Goal: Task Accomplishment & Management: Manage account settings

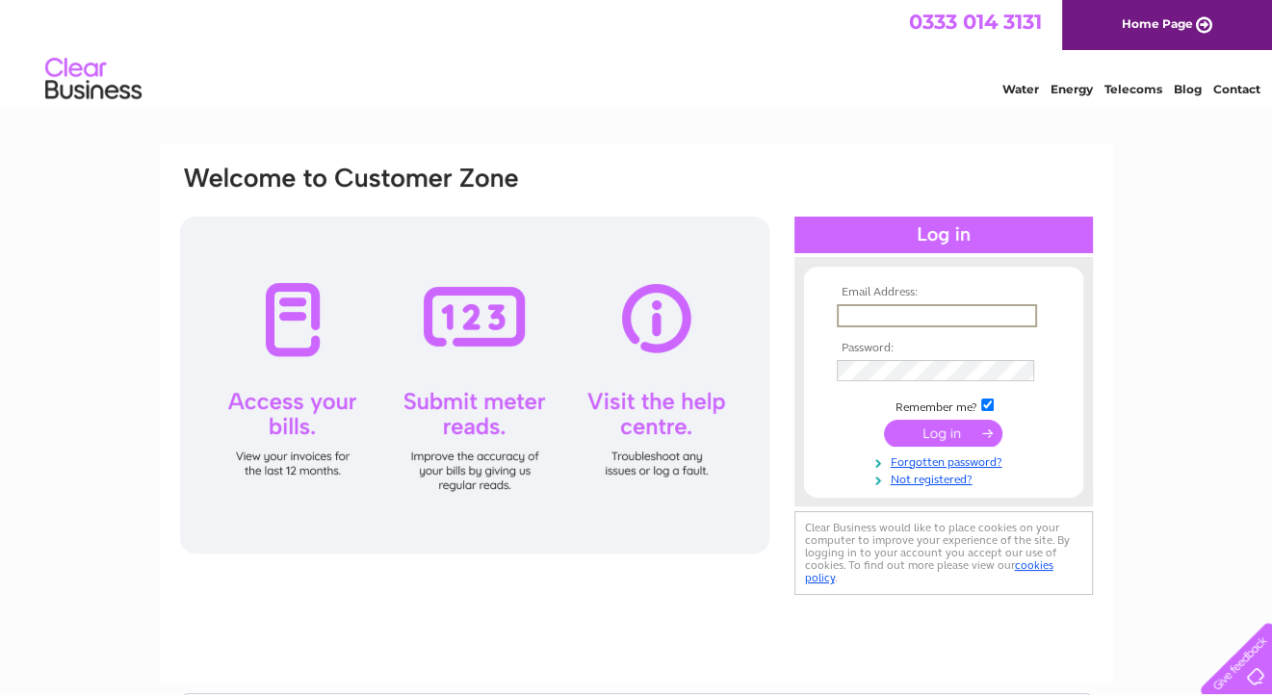
click at [924, 313] on input "text" at bounding box center [937, 315] width 200 height 23
type input "davidalderton640@btinternet.com"
click at [946, 434] on input "submit" at bounding box center [943, 432] width 118 height 27
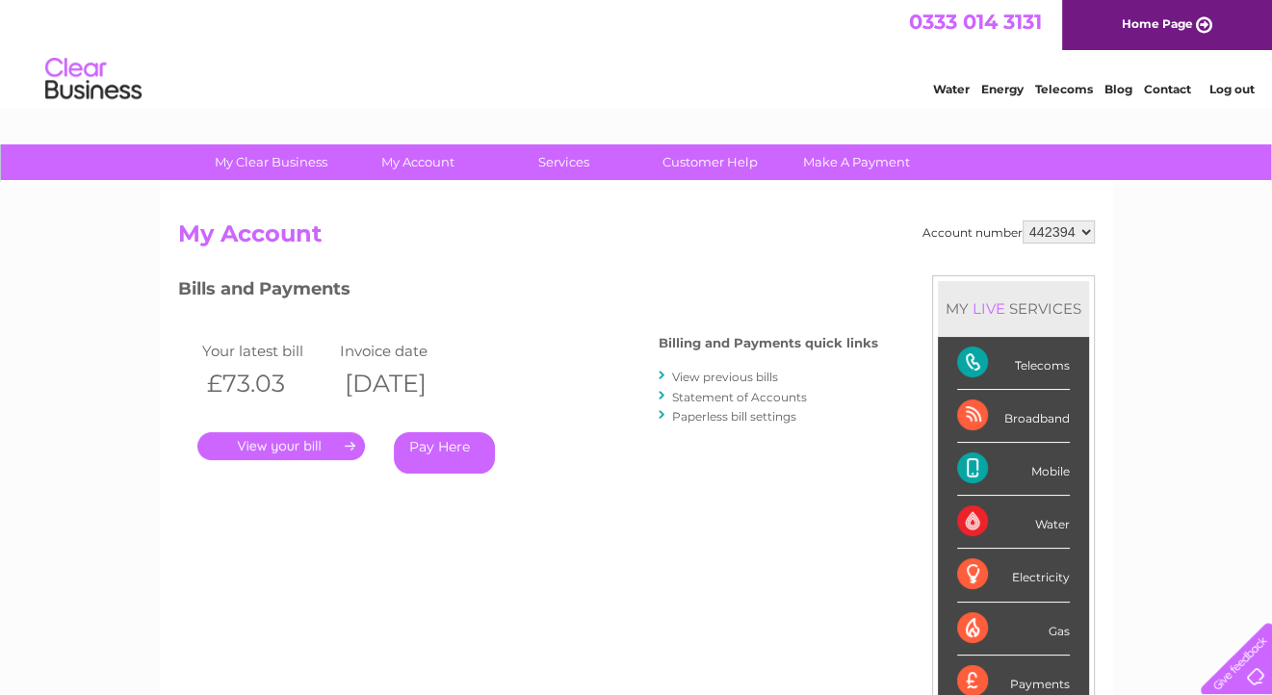
click at [274, 451] on link "." at bounding box center [281, 446] width 168 height 28
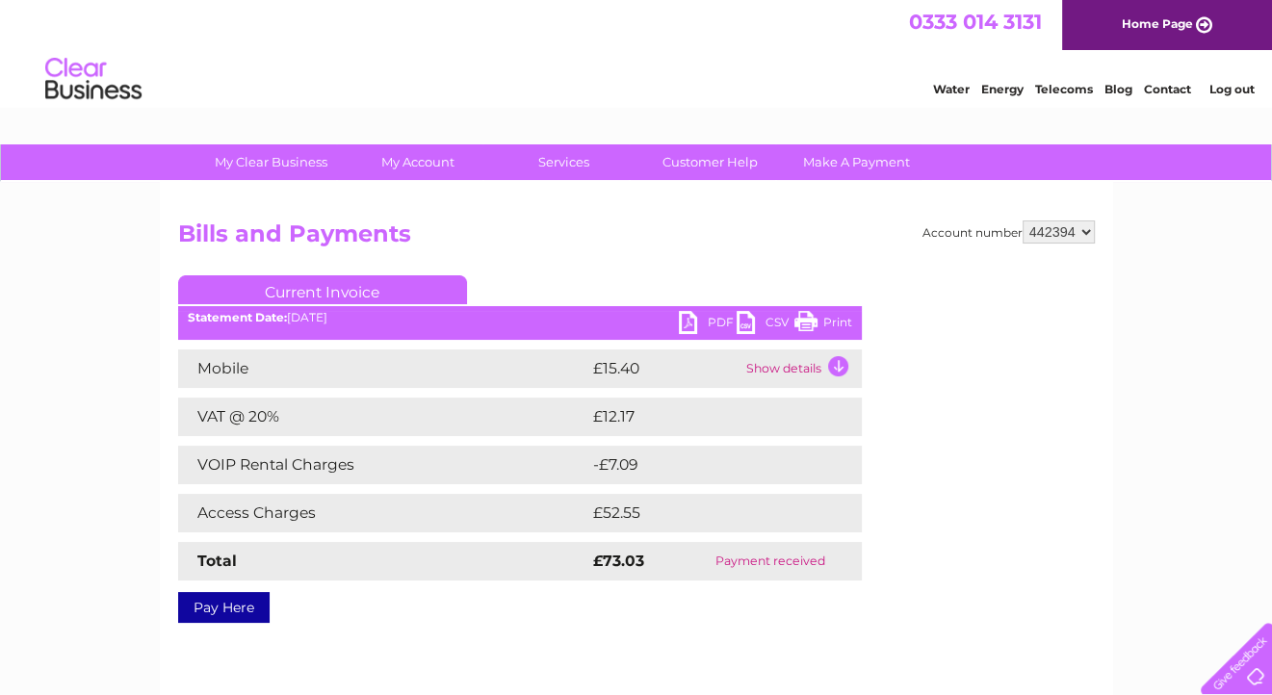
click at [714, 319] on link "PDF" at bounding box center [708, 325] width 58 height 28
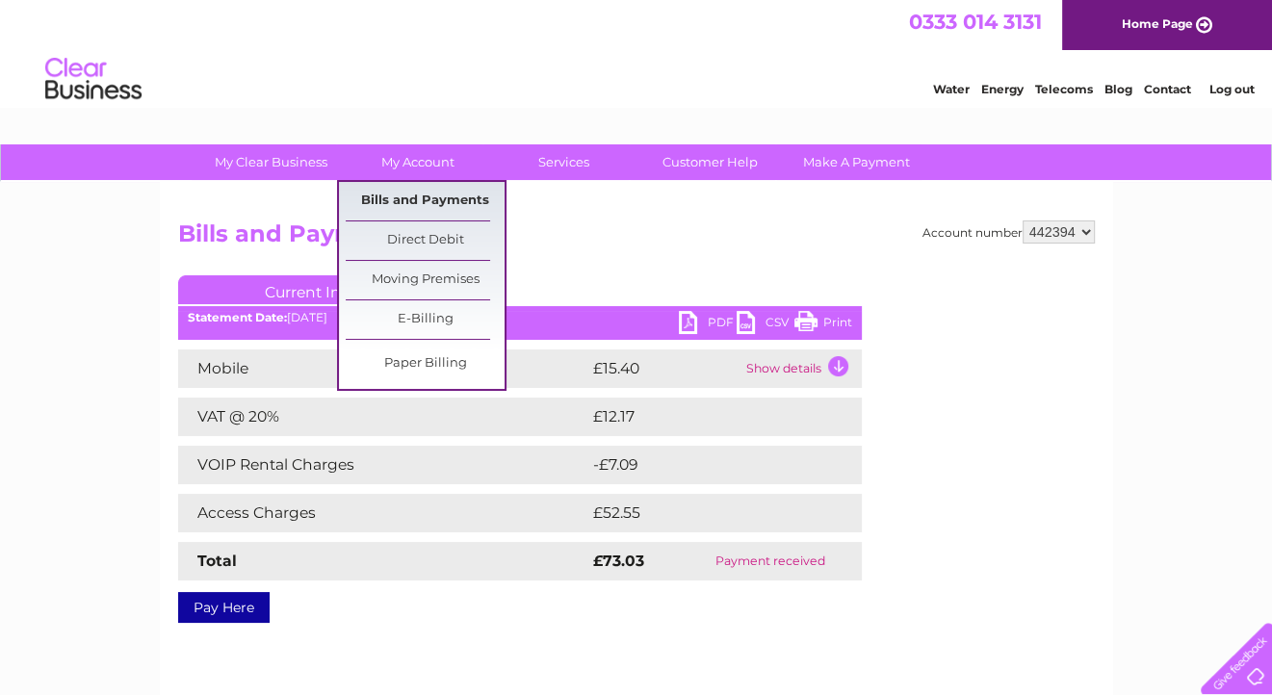
click at [405, 198] on link "Bills and Payments" at bounding box center [425, 201] width 159 height 39
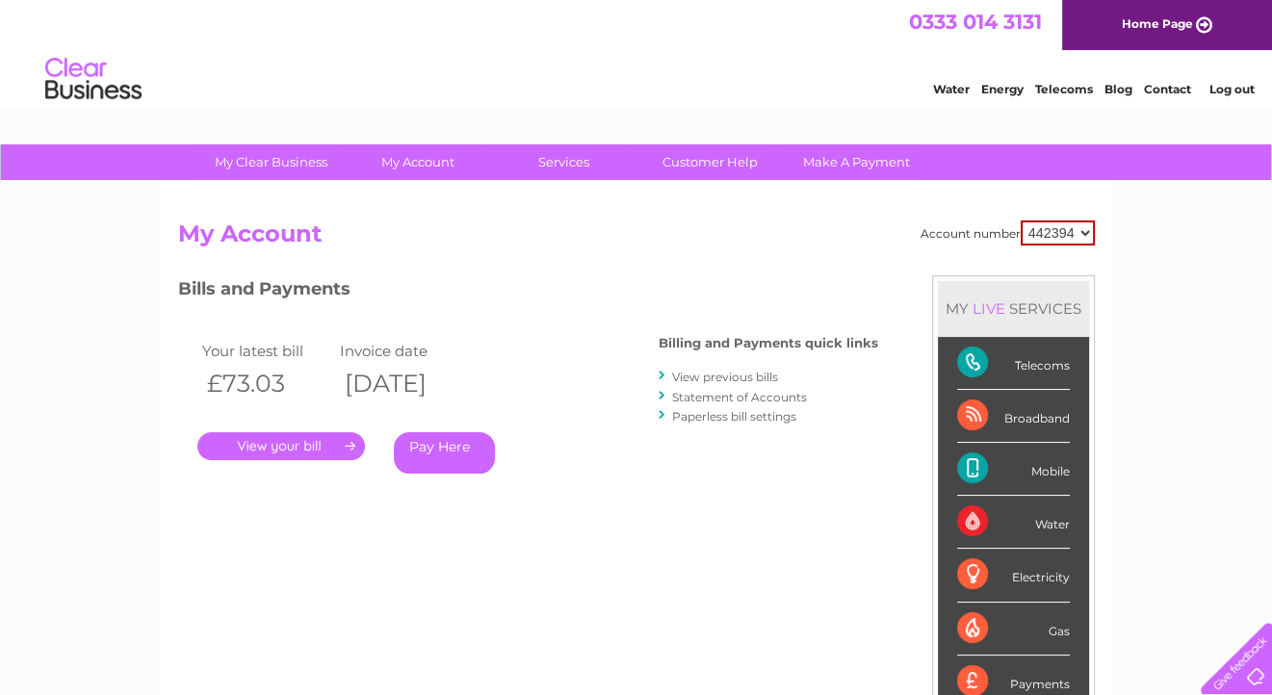
click at [702, 375] on link "View previous bills" at bounding box center [725, 377] width 106 height 14
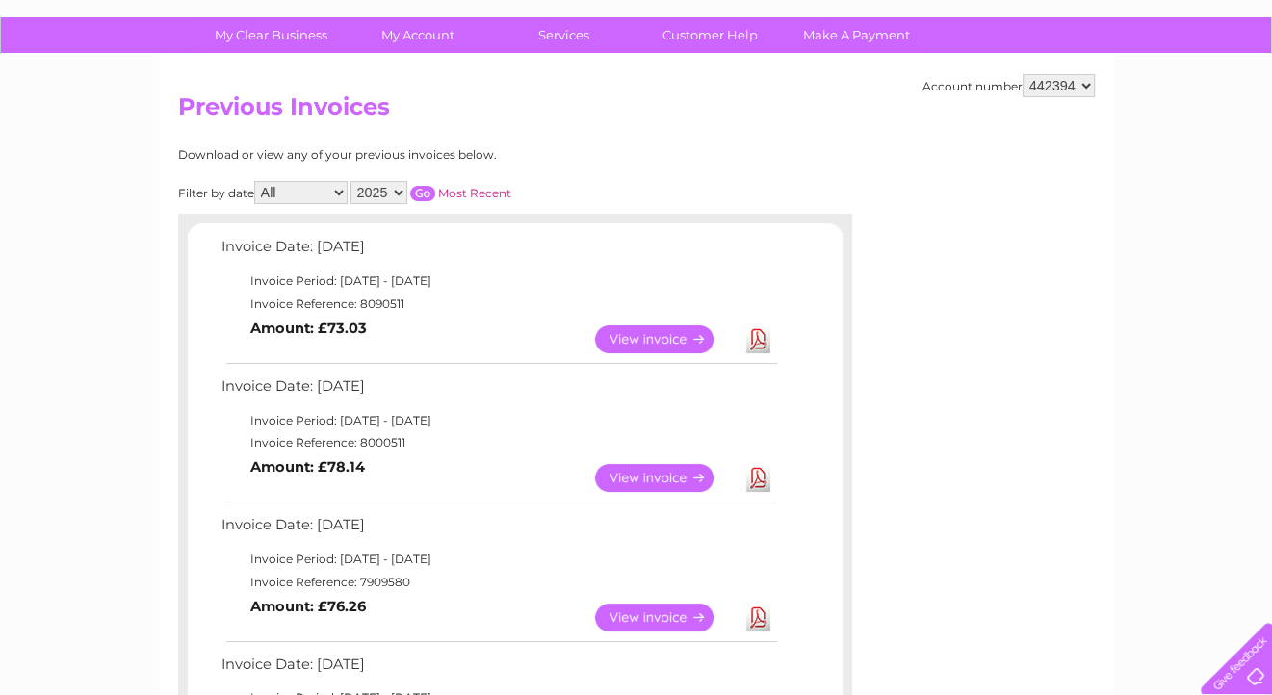
scroll to position [193, 0]
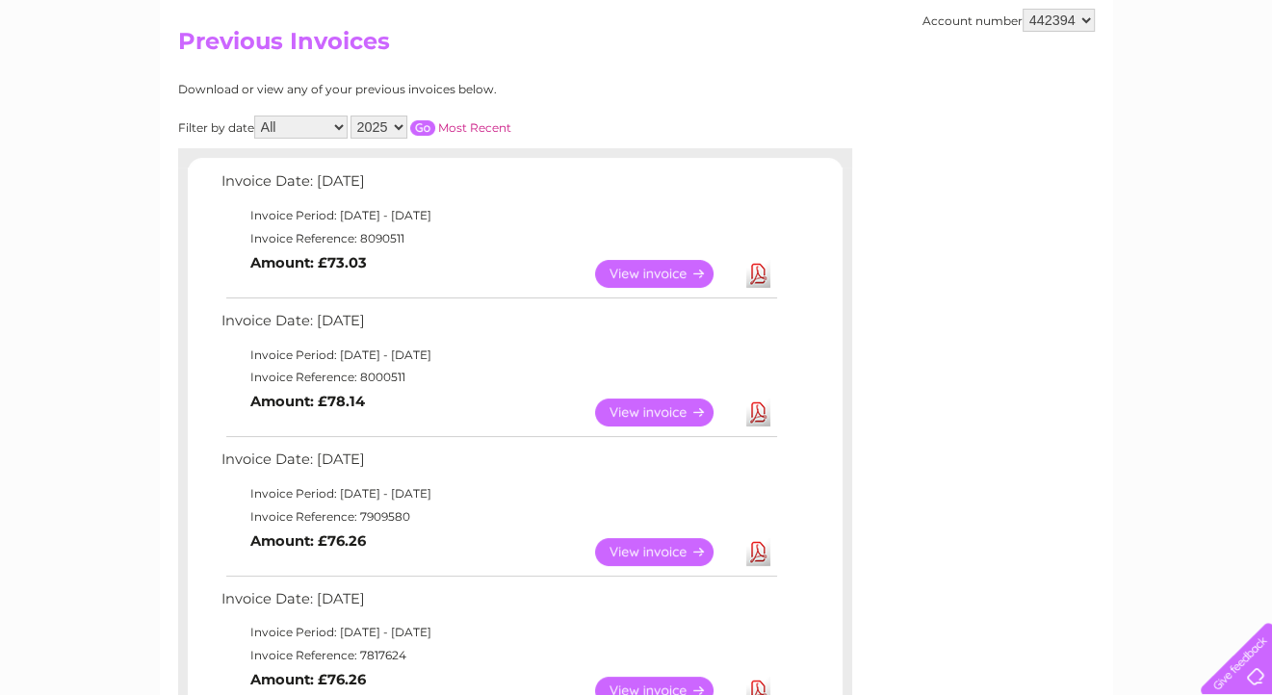
click at [655, 406] on link "View" at bounding box center [666, 413] width 142 height 28
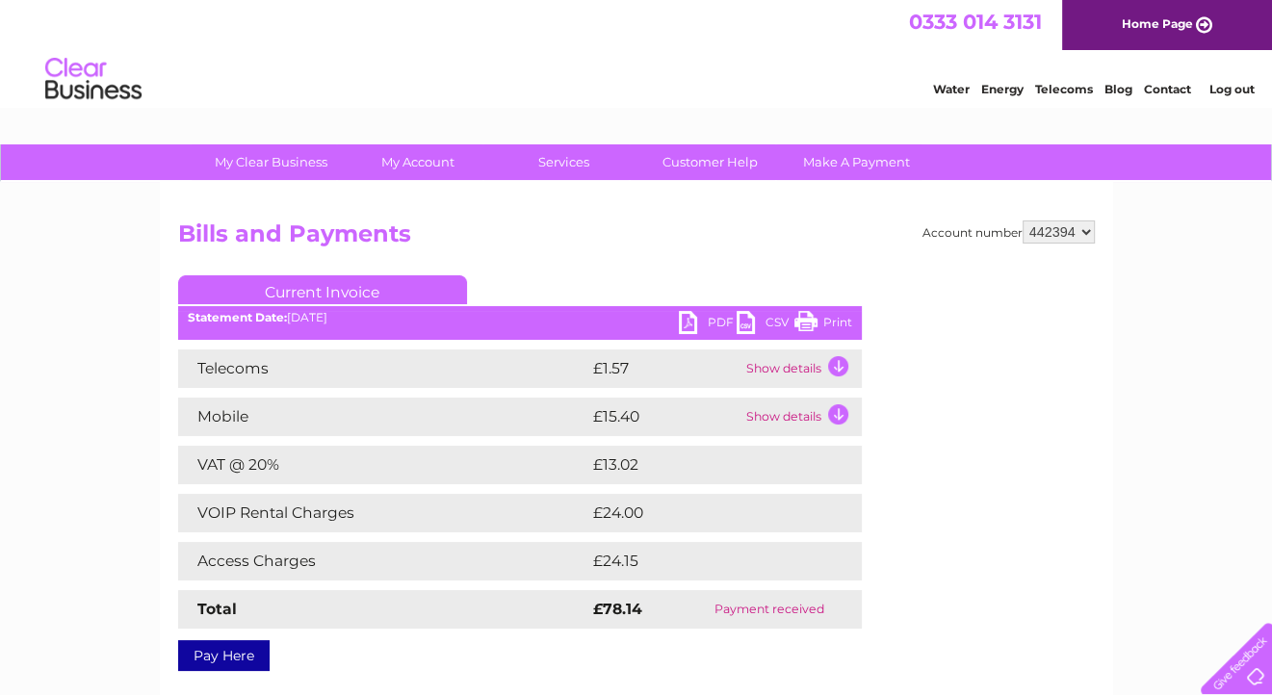
click at [721, 320] on link "PDF" at bounding box center [708, 325] width 58 height 28
